Goal: Task Accomplishment & Management: Use online tool/utility

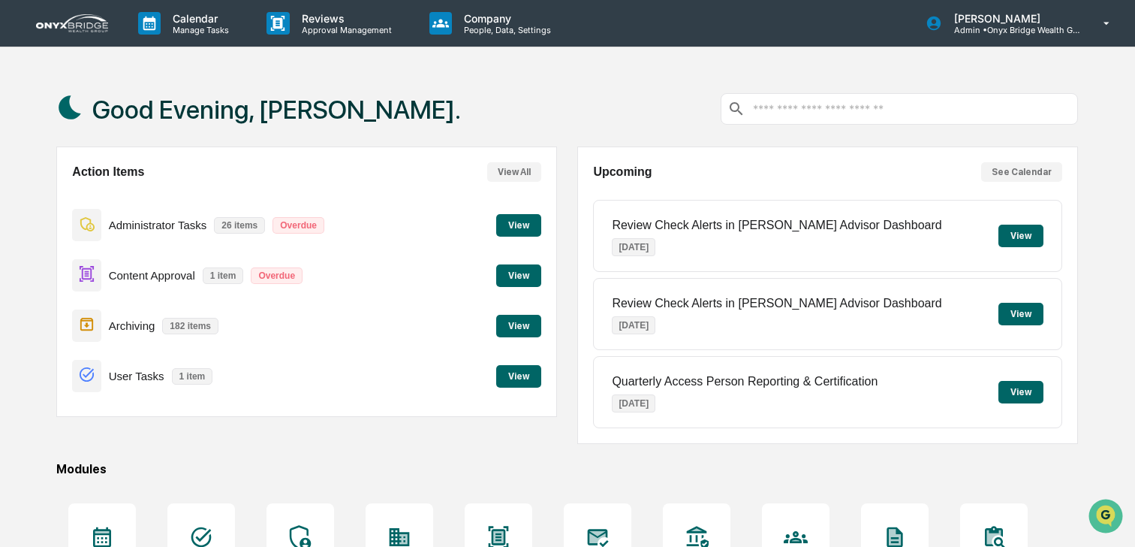
click at [514, 280] on button "View" at bounding box center [518, 275] width 45 height 23
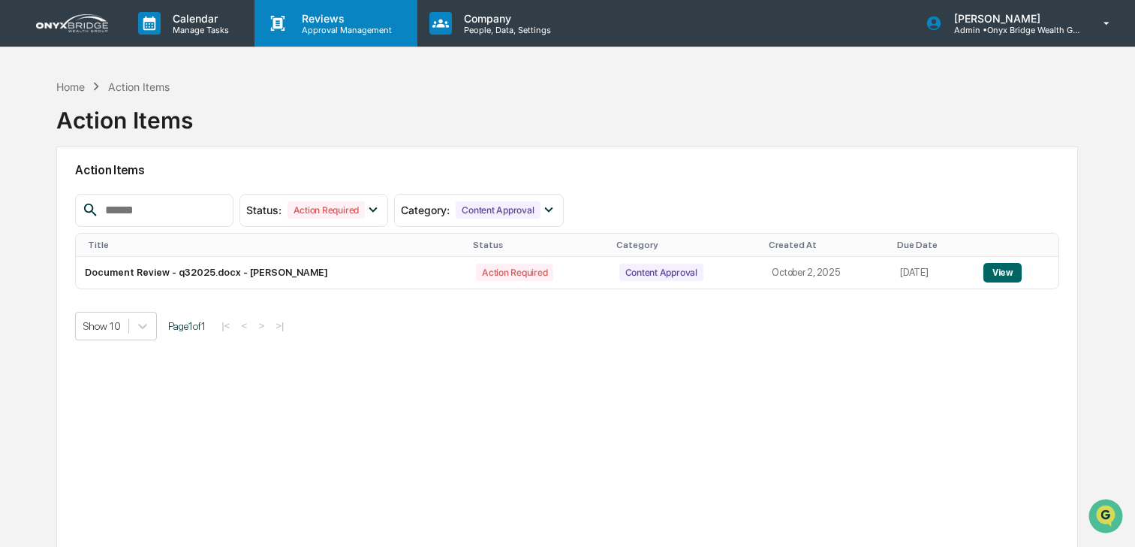
click at [351, 32] on p "Approval Management" at bounding box center [345, 30] width 110 height 11
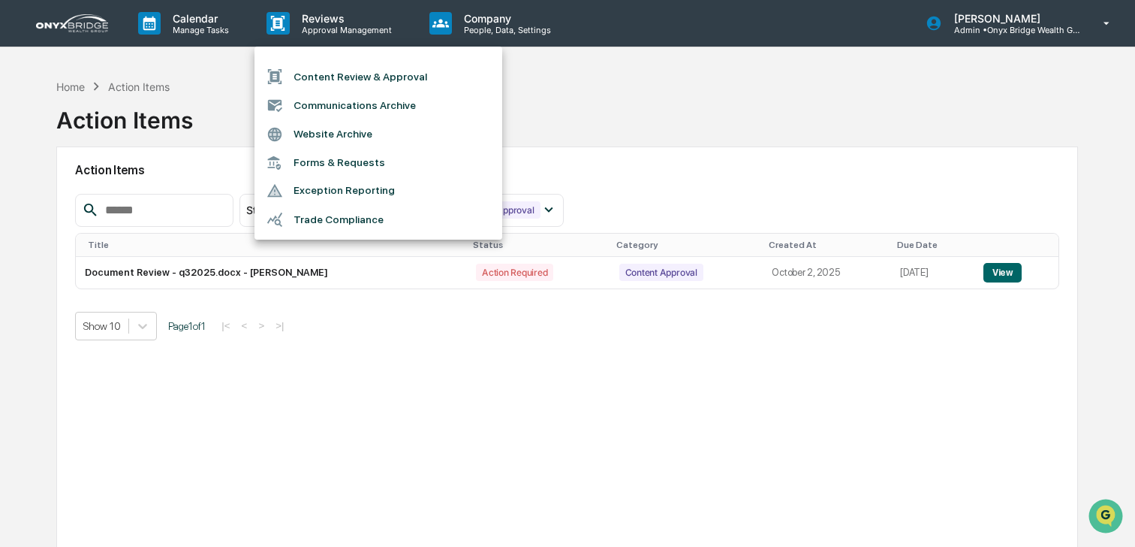
click at [345, 71] on li "Content Review & Approval" at bounding box center [379, 76] width 248 height 29
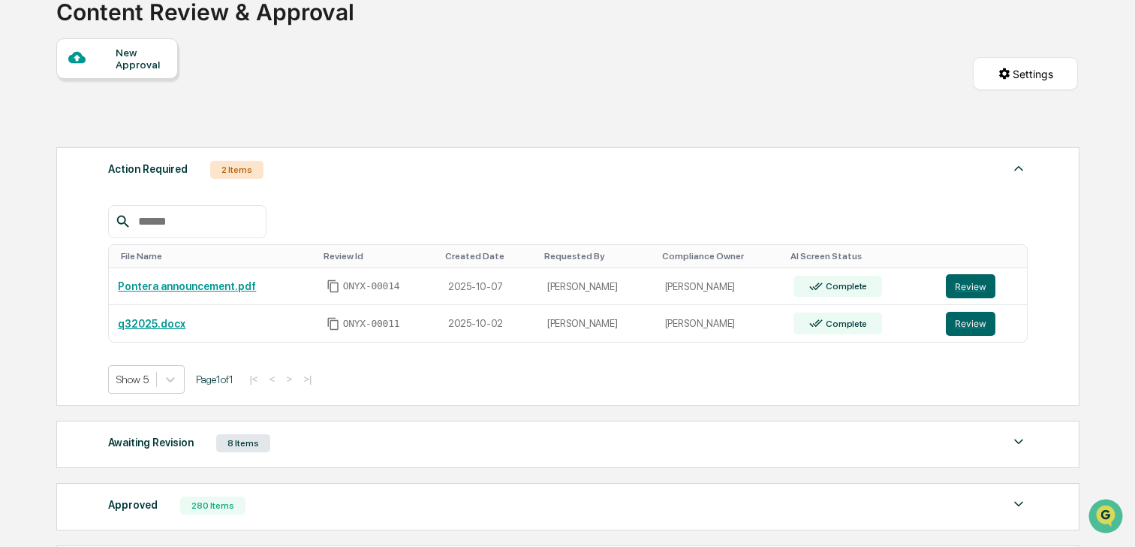
scroll to position [134, 0]
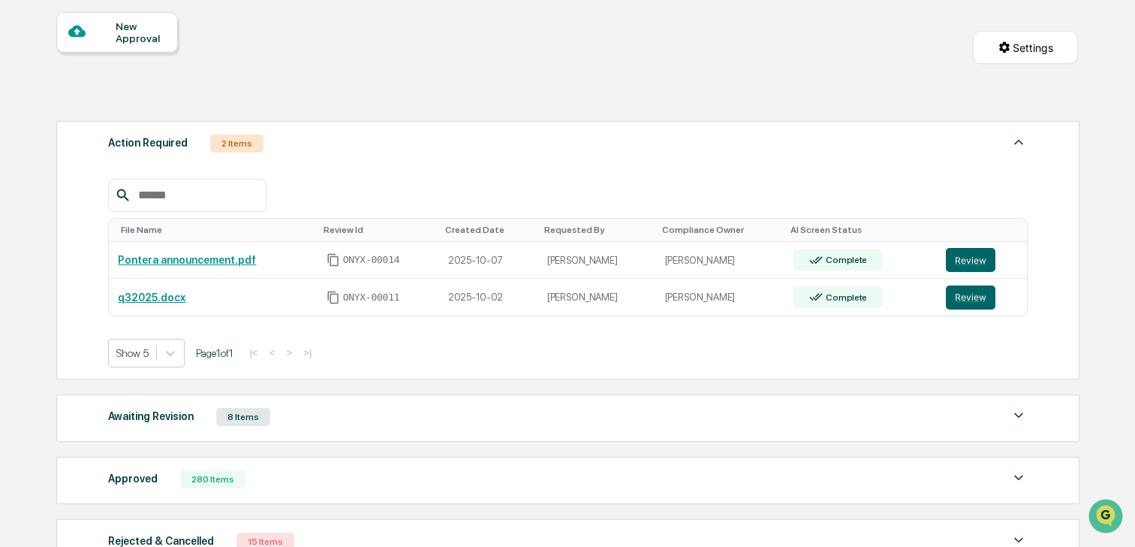
click at [332, 394] on div "Awaiting Revision 8 Items File Name Review Id Created Date Requested By Complia…" at bounding box center [567, 417] width 1023 height 47
click at [329, 424] on div "Awaiting Revision 8 Items" at bounding box center [568, 416] width 920 height 21
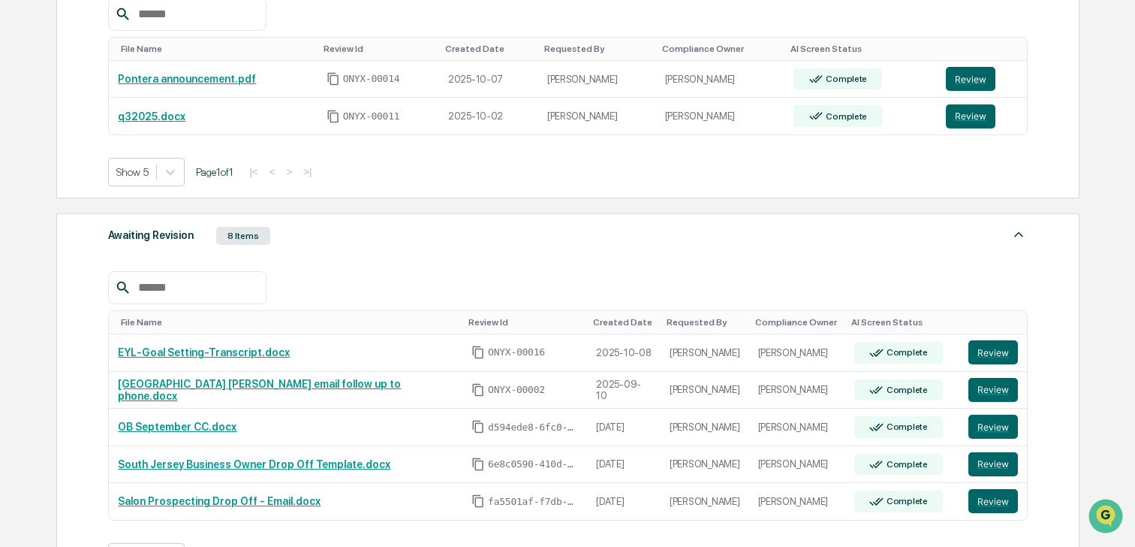
scroll to position [325, 0]
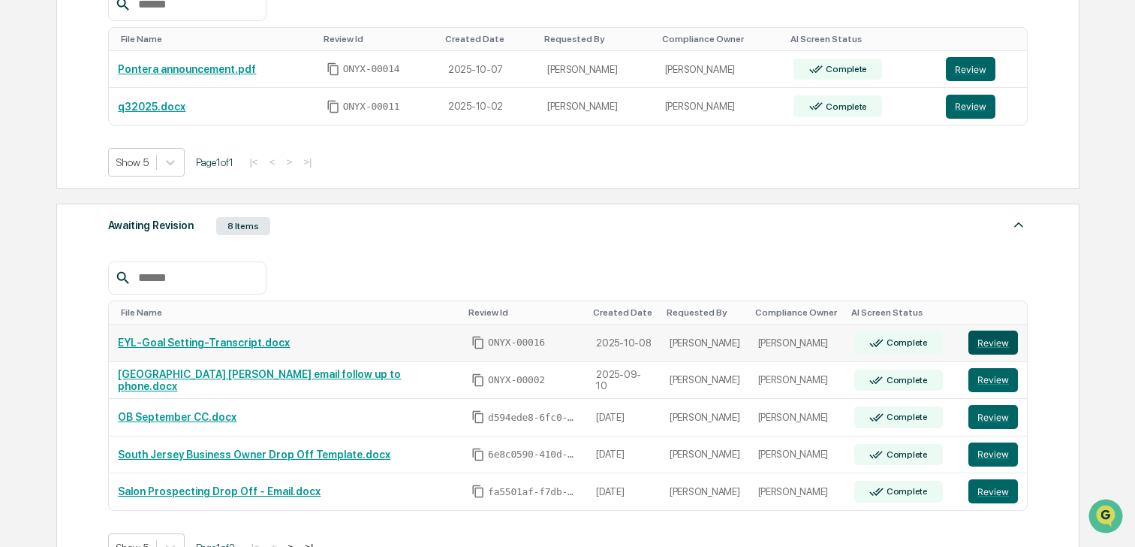
click at [983, 350] on button "Review" at bounding box center [993, 342] width 50 height 24
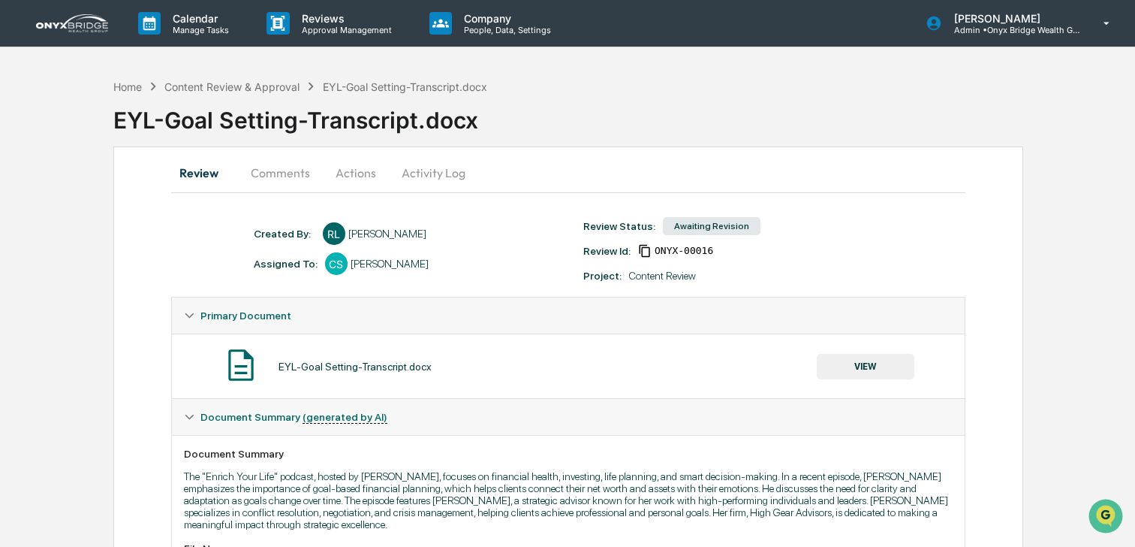
click at [279, 169] on button "Comments" at bounding box center [280, 173] width 83 height 36
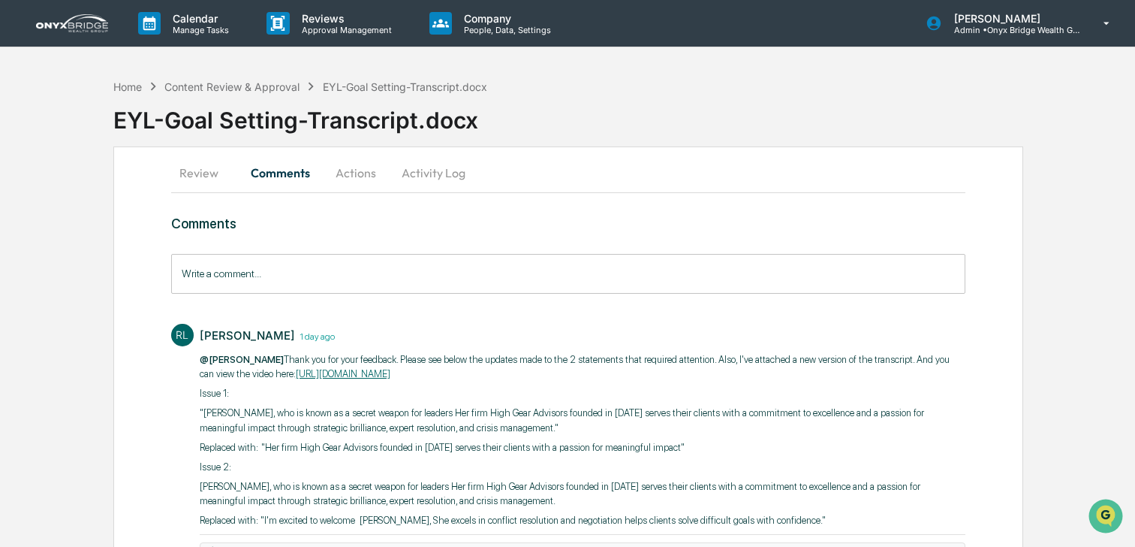
click at [334, 271] on input "Write a comment..." at bounding box center [568, 274] width 794 height 40
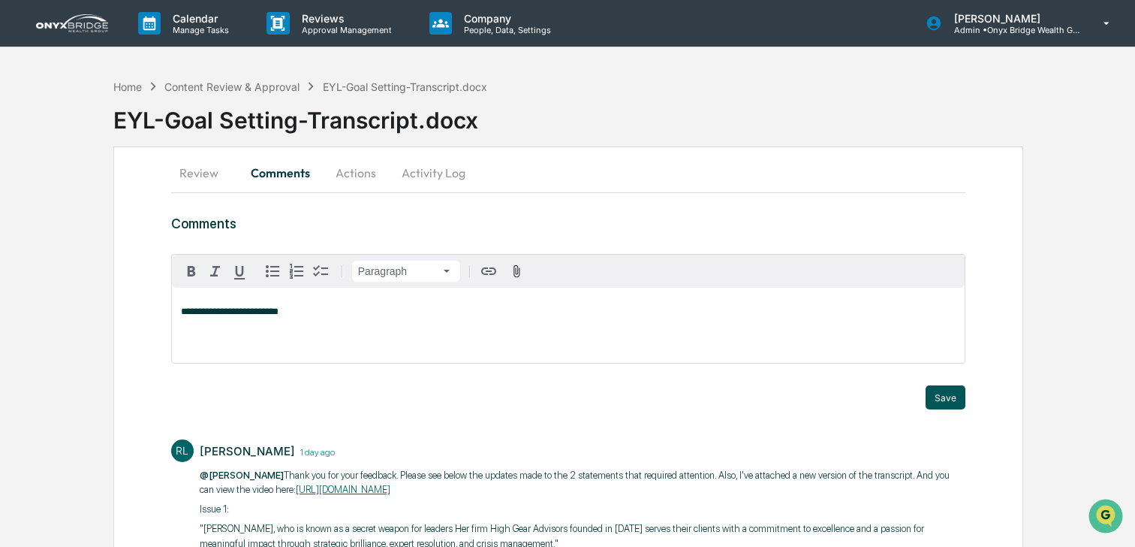
click at [938, 393] on button "Save" at bounding box center [946, 397] width 40 height 24
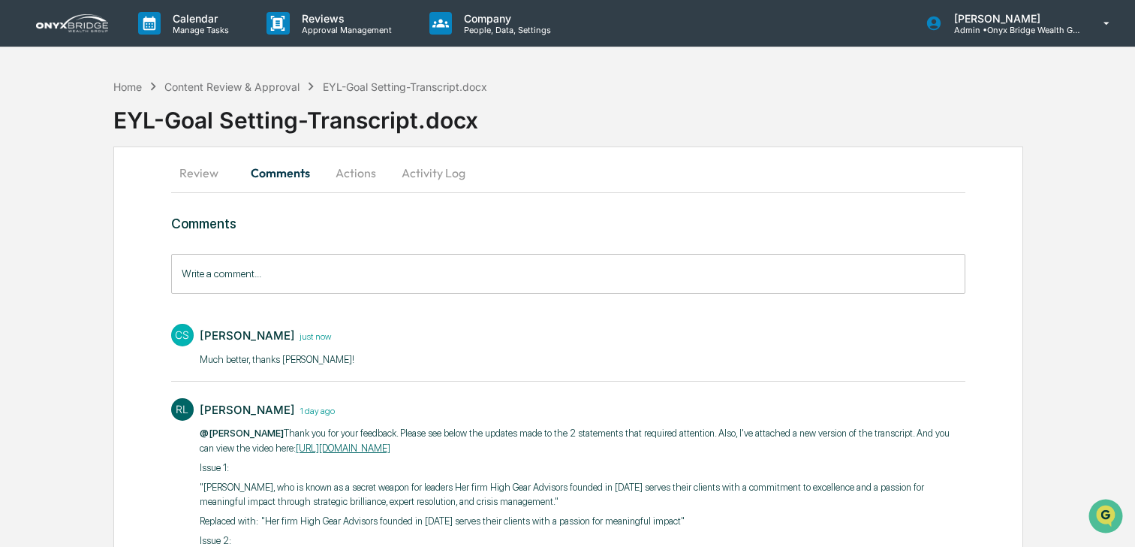
click at [354, 172] on button "Actions" at bounding box center [356, 173] width 68 height 36
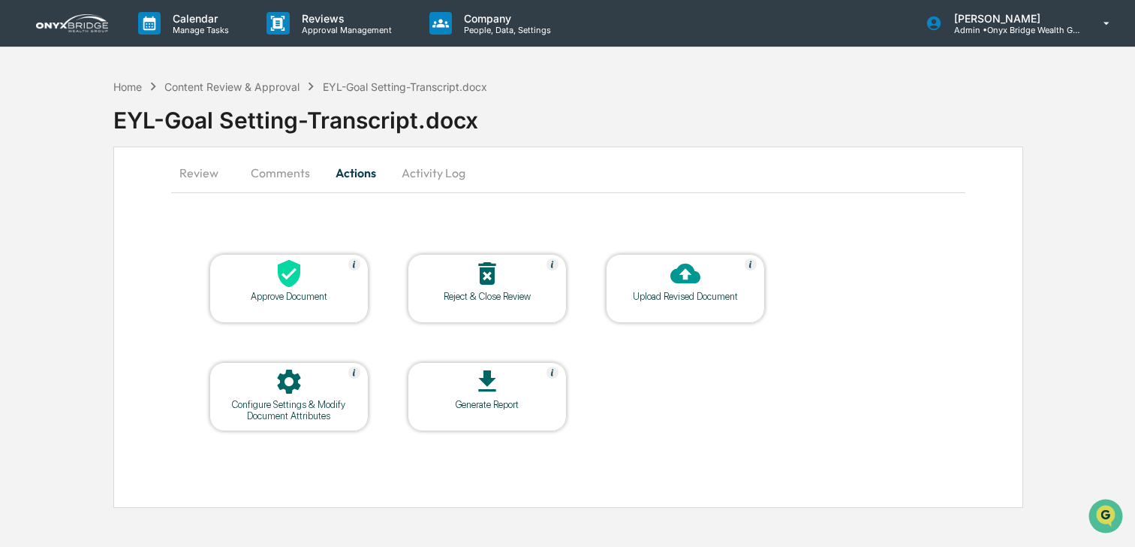
click at [295, 282] on icon at bounding box center [289, 274] width 23 height 28
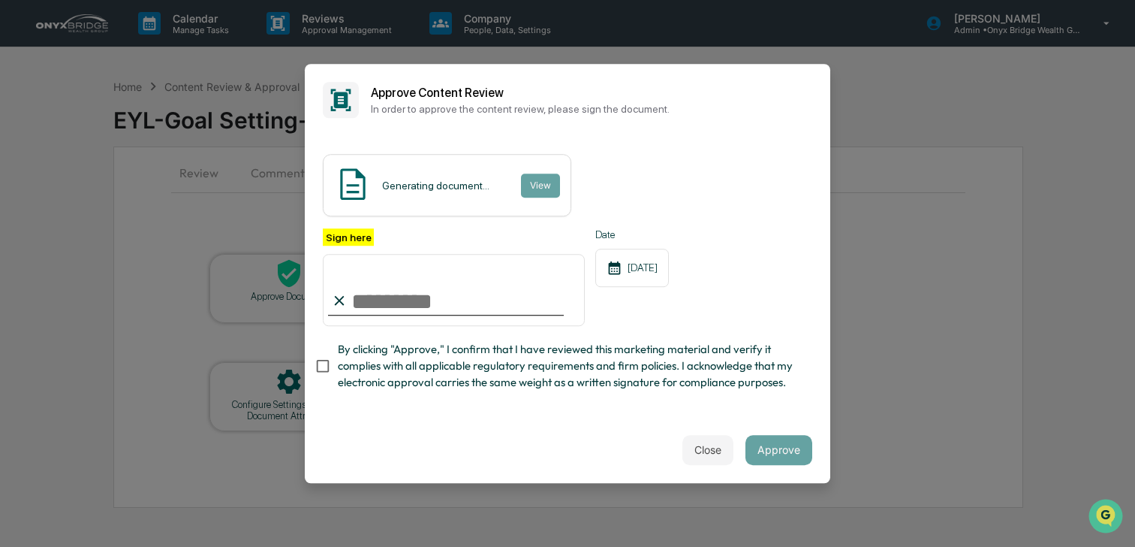
click at [447, 298] on input "Sign here" at bounding box center [454, 290] width 262 height 72
type input "**********"
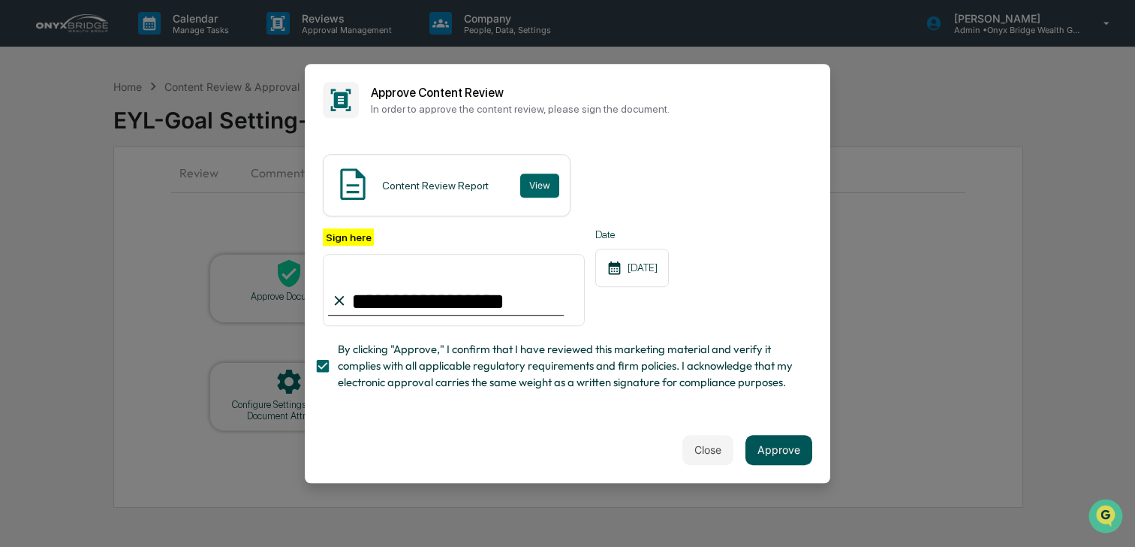
click at [770, 463] on button "Approve" at bounding box center [778, 450] width 67 height 30
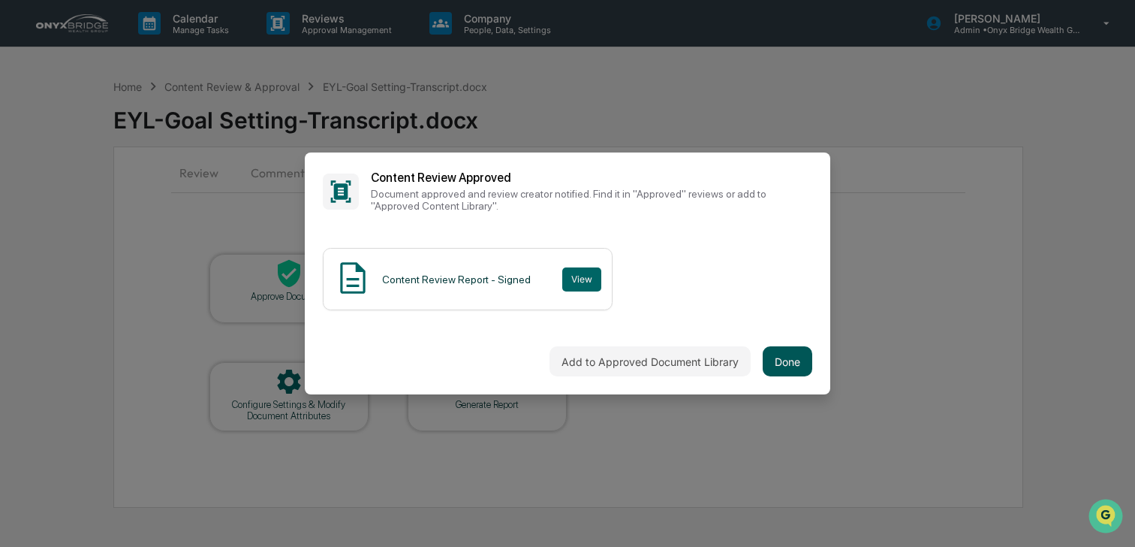
click at [784, 359] on button "Done" at bounding box center [788, 361] width 50 height 30
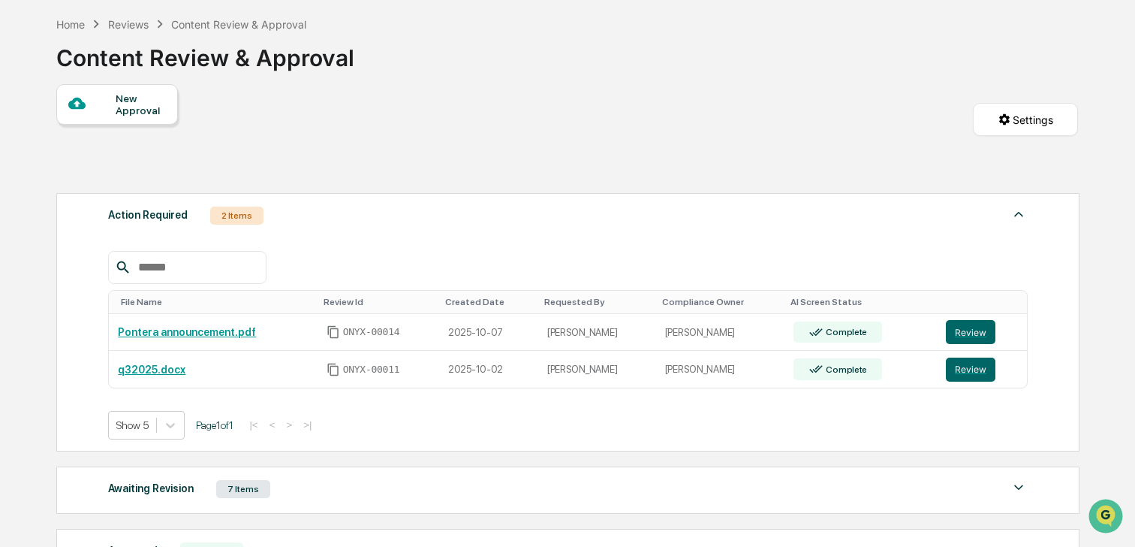
scroll to position [79, 0]
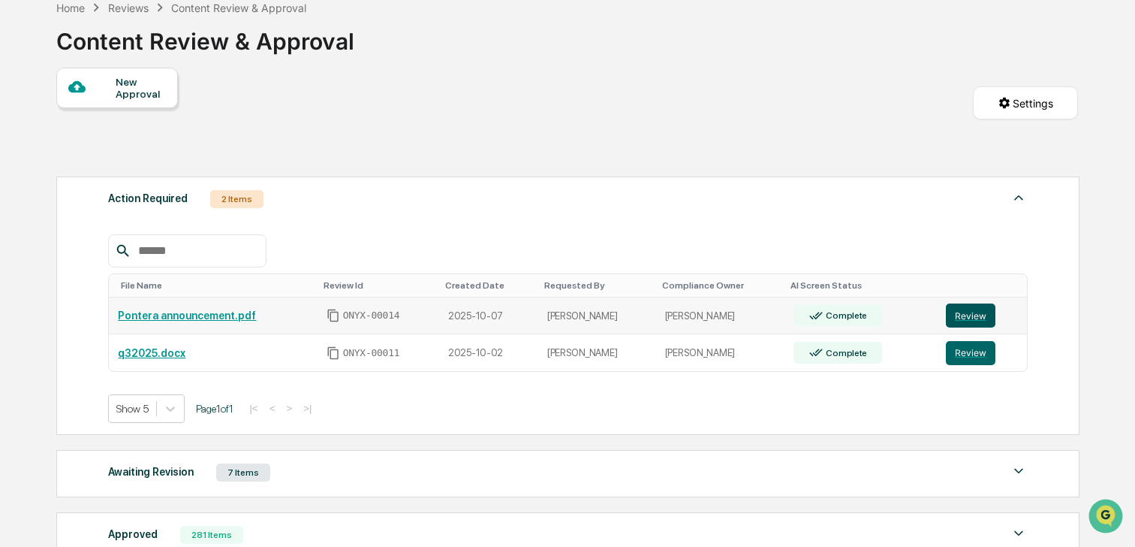
click at [959, 321] on button "Review" at bounding box center [971, 315] width 50 height 24
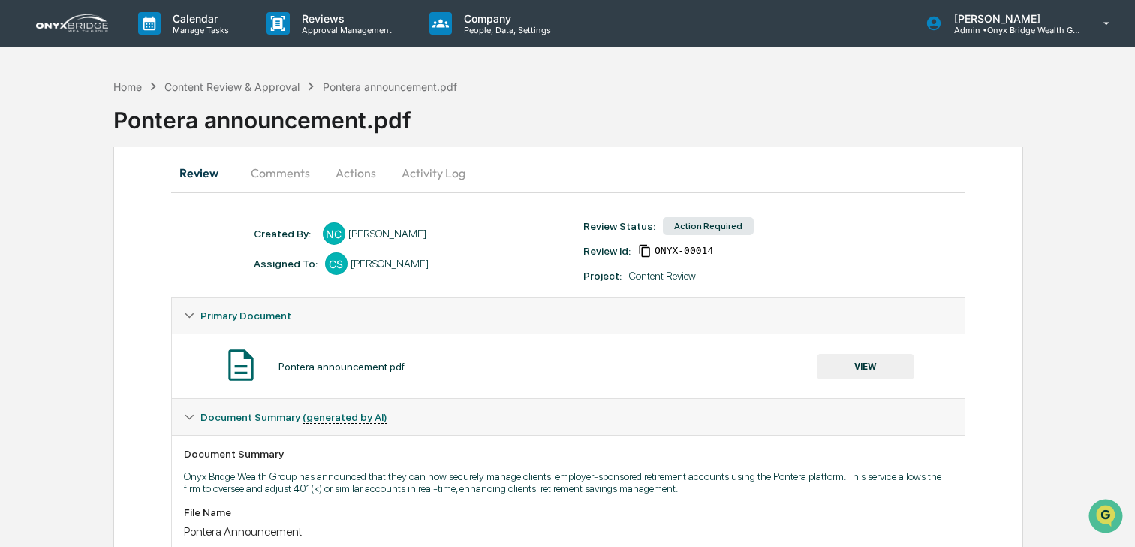
click at [852, 374] on button "VIEW" at bounding box center [866, 367] width 98 height 26
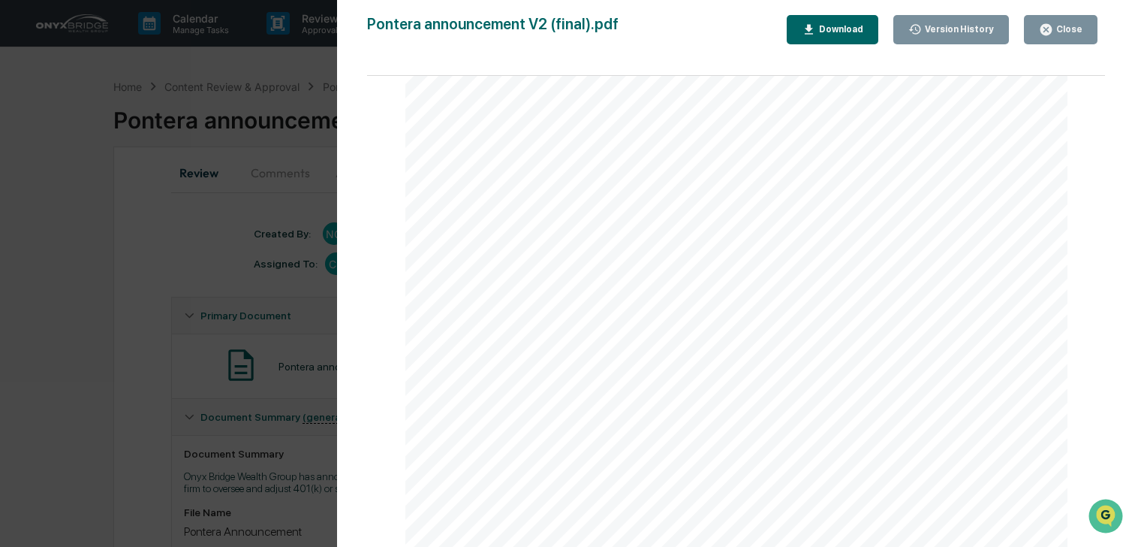
scroll to position [1014, 0]
click at [917, 143] on span "With Pontera, we can now apply daily insights, make timely decisions, and" at bounding box center [772, 135] width 558 height 15
click at [904, 152] on span "help you stay aligned with your long-term goals. According to Vanguard," at bounding box center [725, 153] width 464 height 15
click at [808, 239] on span "Let’s talk about how this new capability can work for you." at bounding box center [676, 233] width 366 height 15
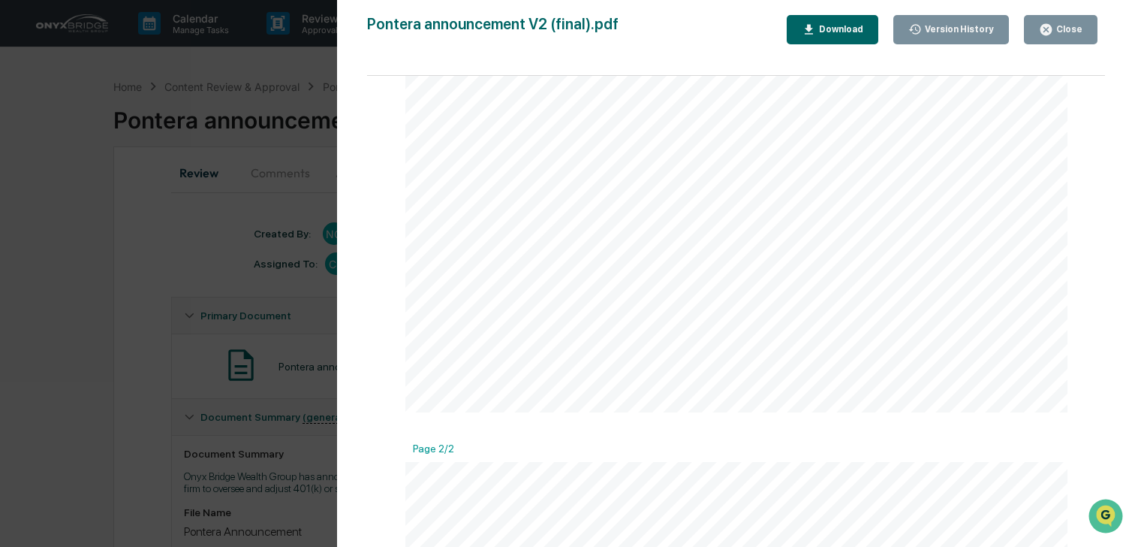
click at [1062, 31] on div "Close" at bounding box center [1067, 29] width 29 height 11
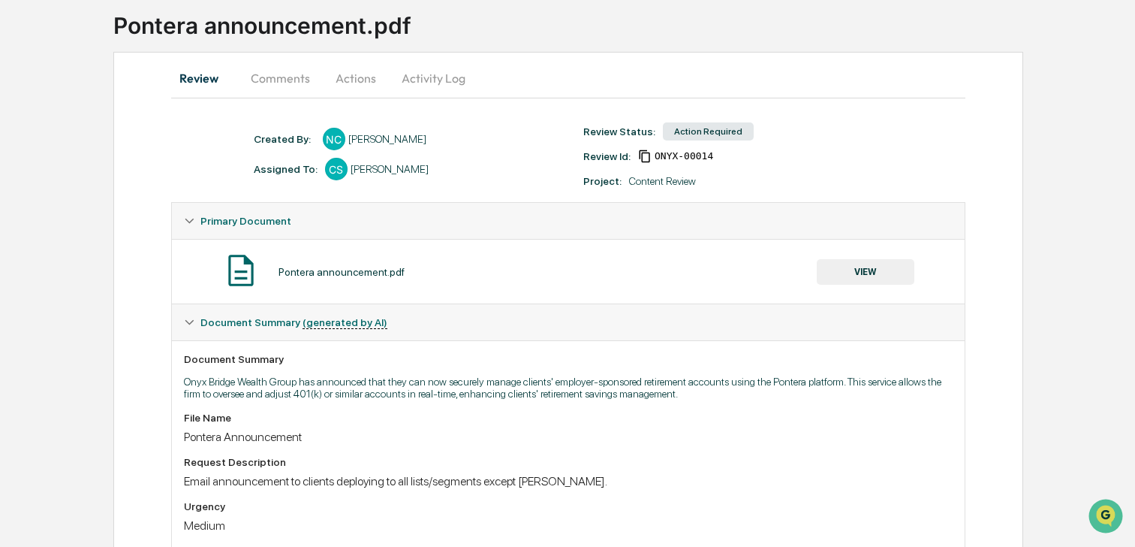
scroll to position [0, 0]
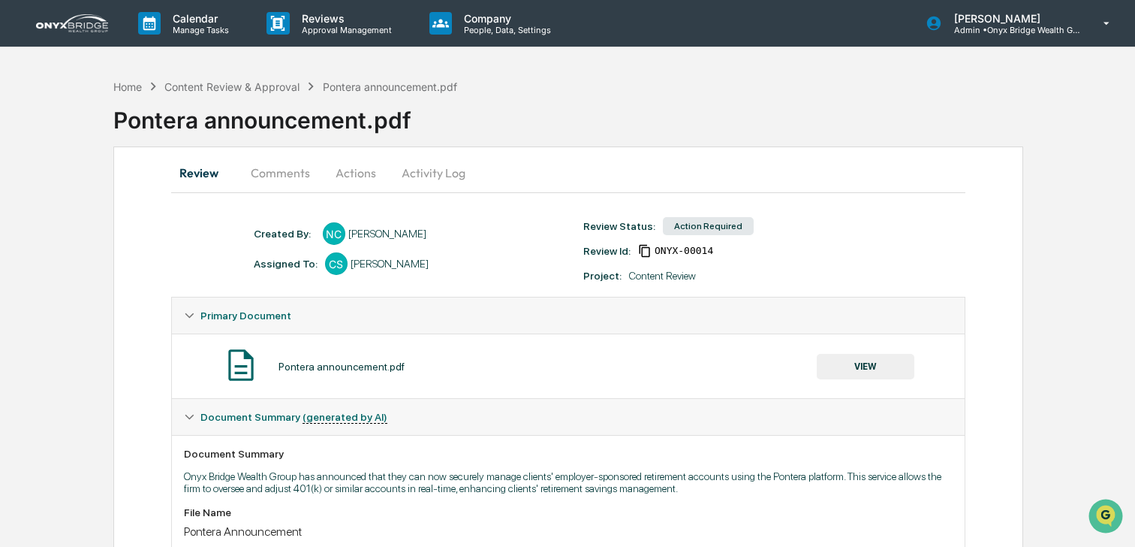
click at [285, 176] on button "Comments" at bounding box center [280, 173] width 83 height 36
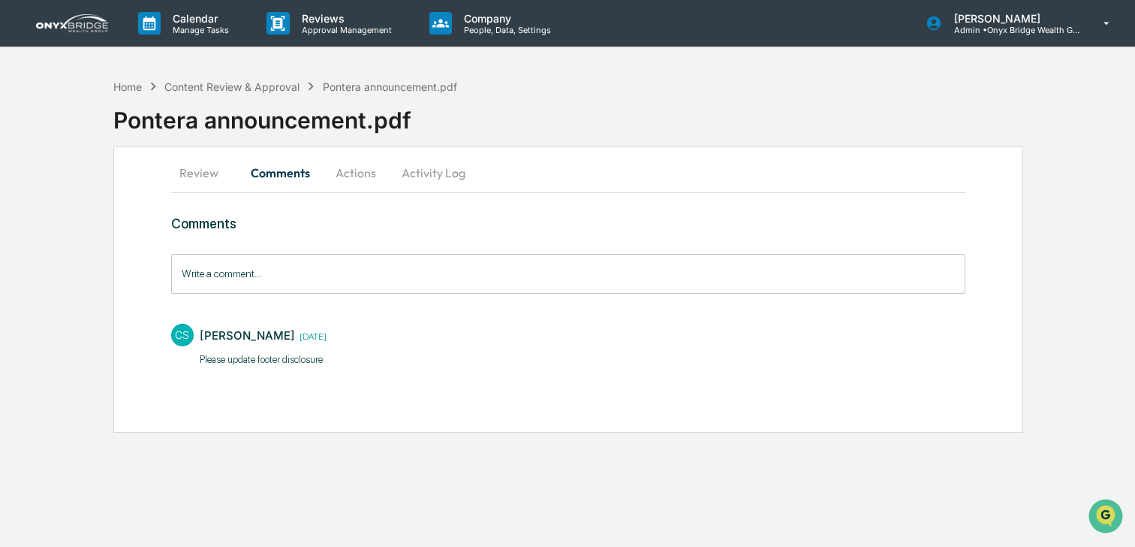
click at [293, 279] on input "Write a comment..." at bounding box center [568, 274] width 794 height 40
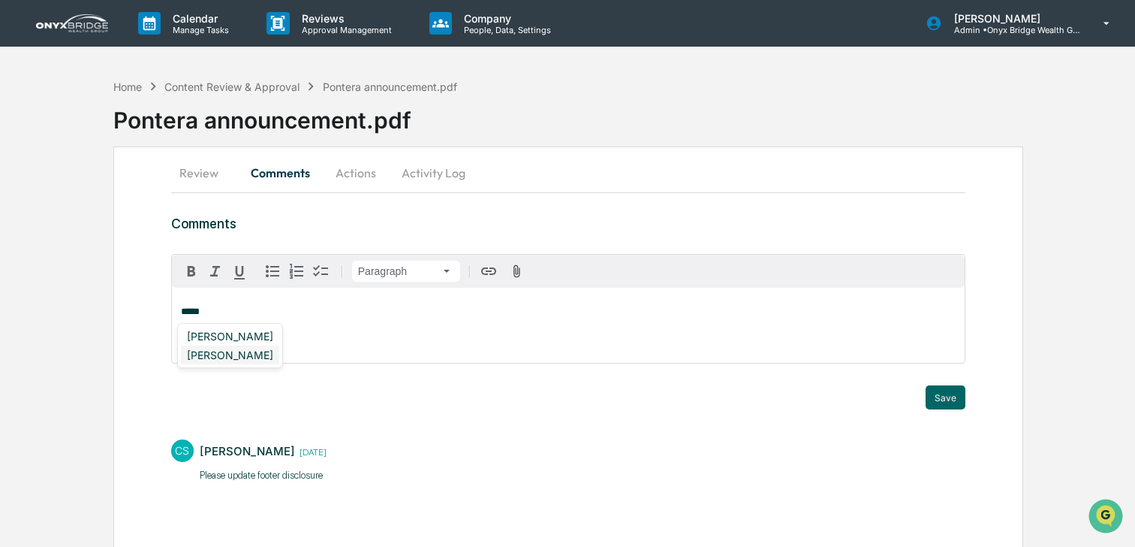
click at [248, 356] on div "[PERSON_NAME]" at bounding box center [230, 354] width 98 height 19
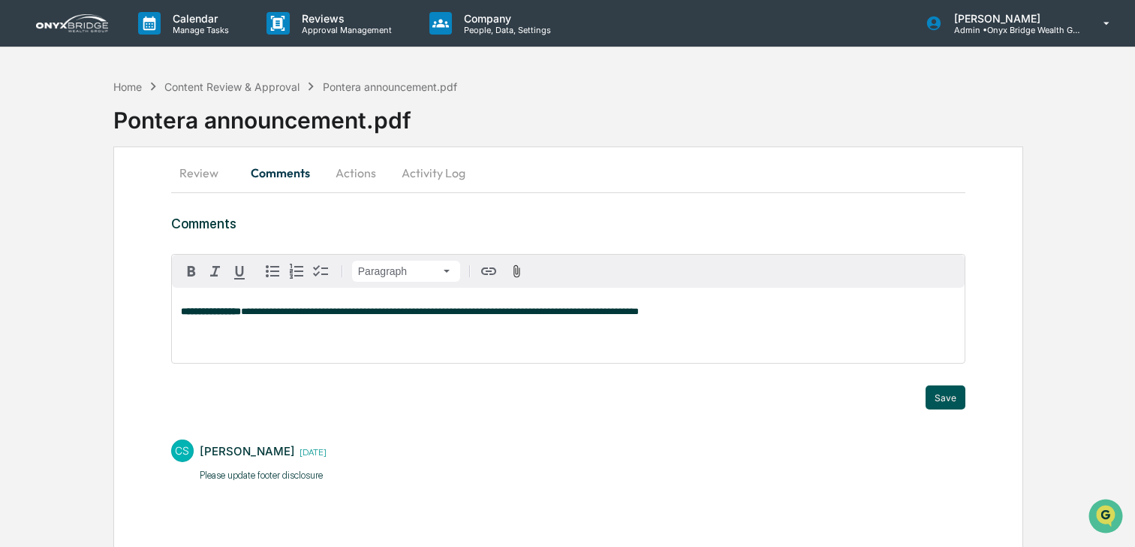
click at [947, 401] on button "Save" at bounding box center [946, 397] width 40 height 24
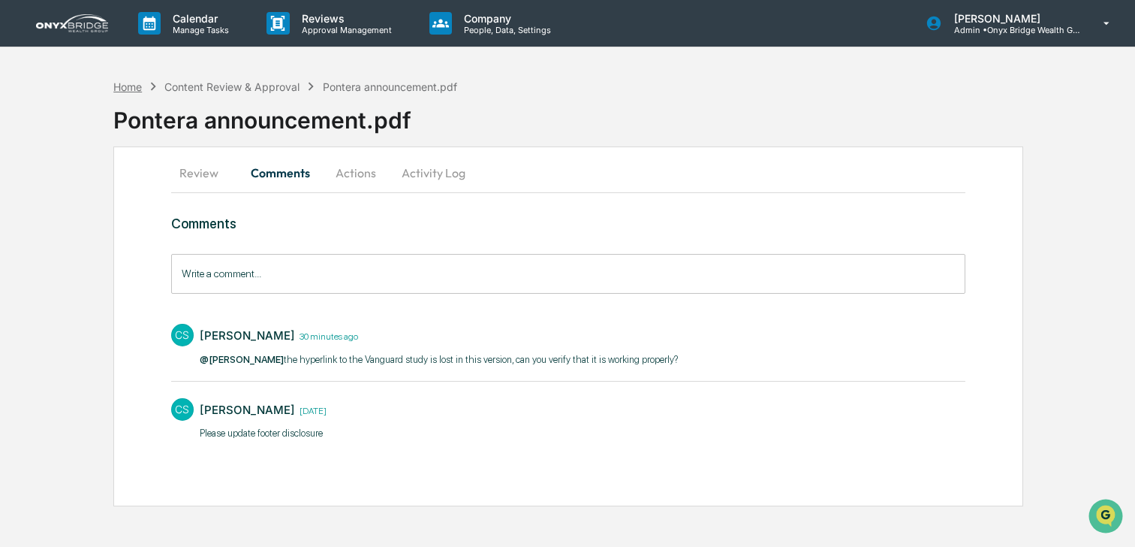
click at [130, 89] on div "Home" at bounding box center [127, 86] width 29 height 13
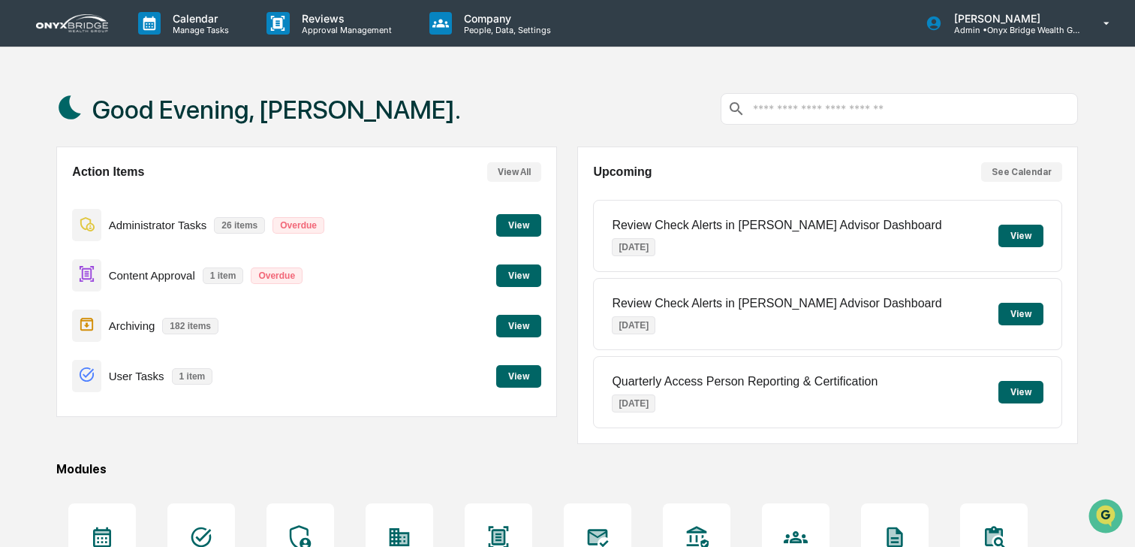
click at [524, 370] on button "View" at bounding box center [518, 376] width 45 height 23
